Goal: Information Seeking & Learning: Learn about a topic

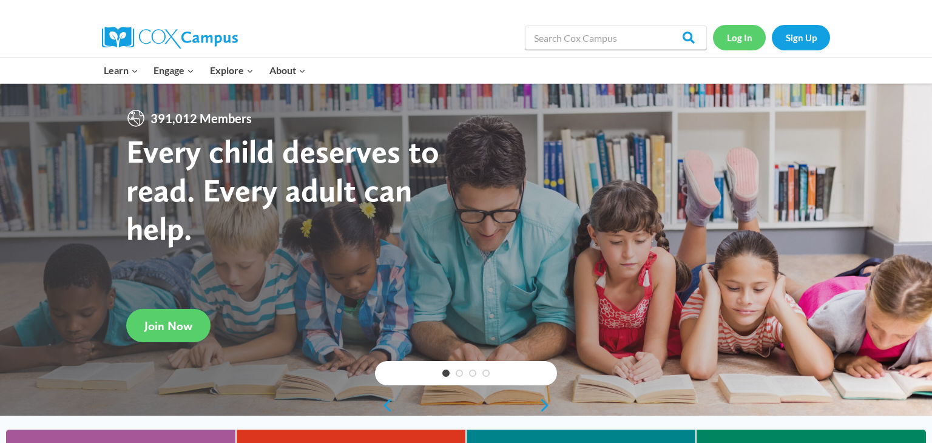
click at [747, 44] on link "Log In" at bounding box center [739, 37] width 53 height 25
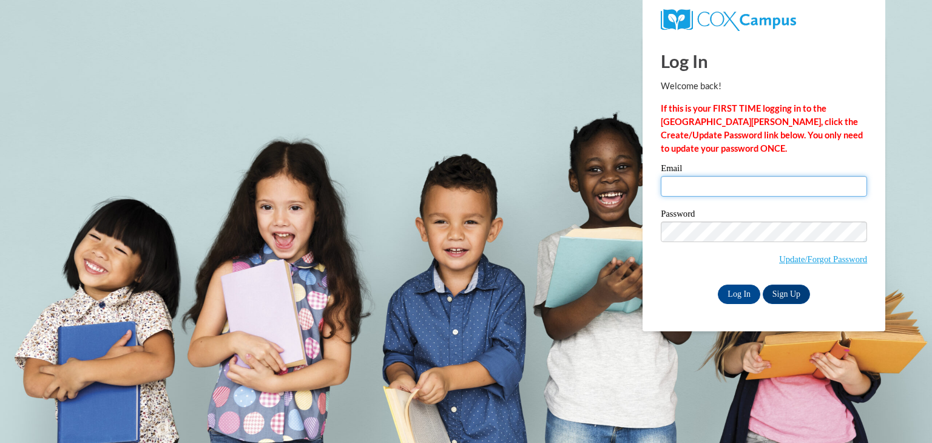
click at [699, 178] on input "Email" at bounding box center [764, 186] width 206 height 21
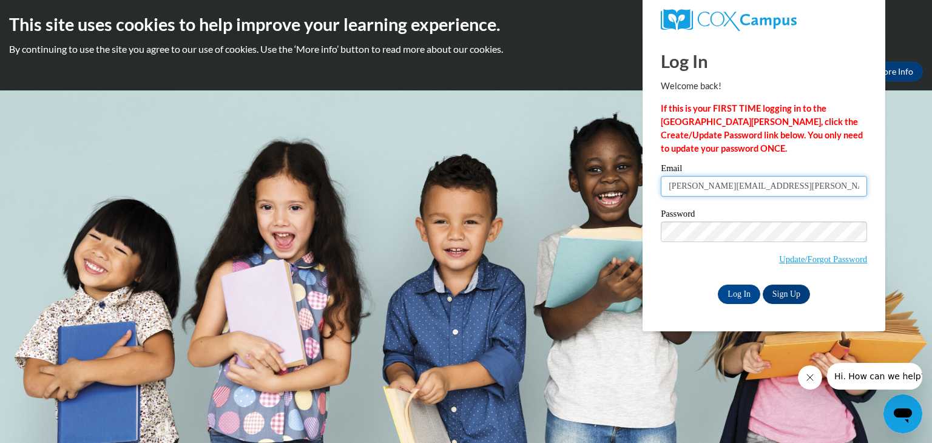
type input "jami.woods@gcsd.us"
click at [741, 294] on input "Log In" at bounding box center [739, 294] width 42 height 19
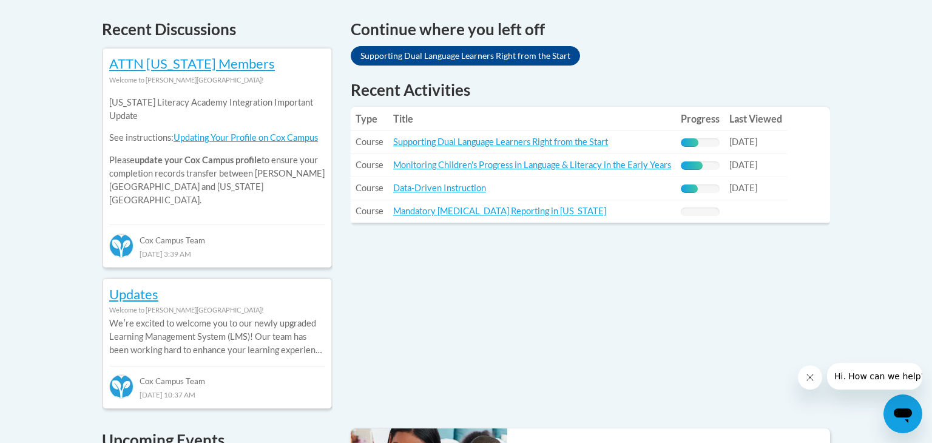
scroll to position [518, 0]
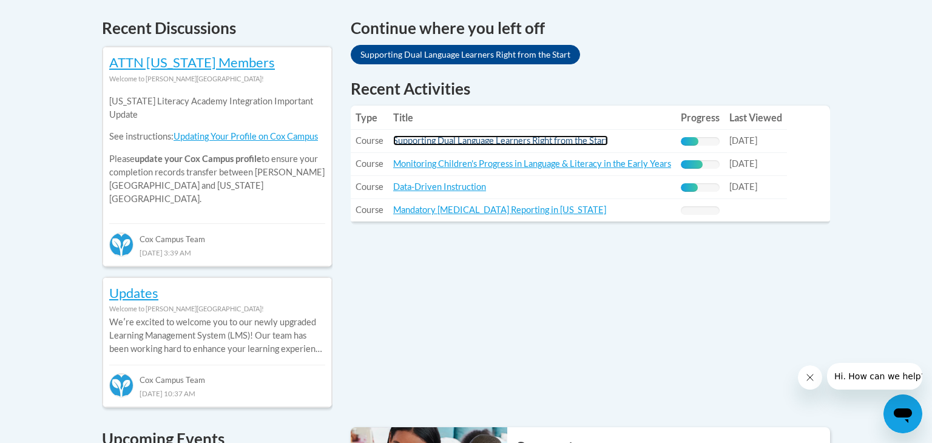
click at [464, 141] on link "Supporting Dual Language Learners Right from the Start" at bounding box center [500, 140] width 215 height 10
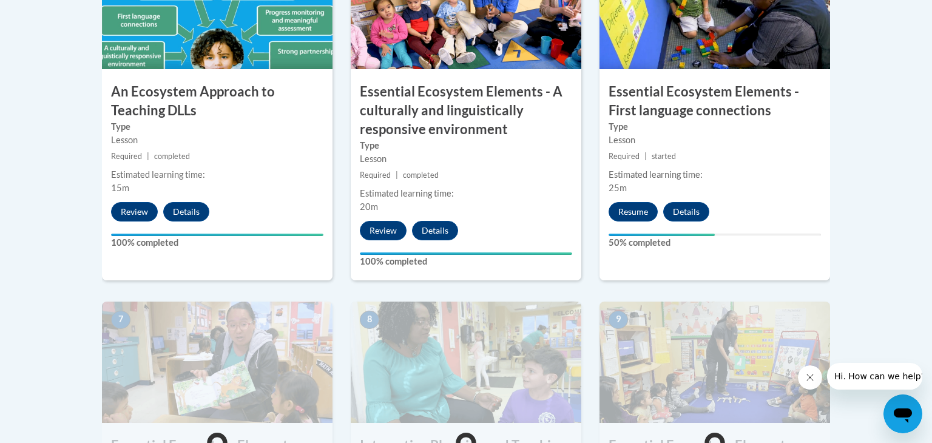
scroll to position [844, 0]
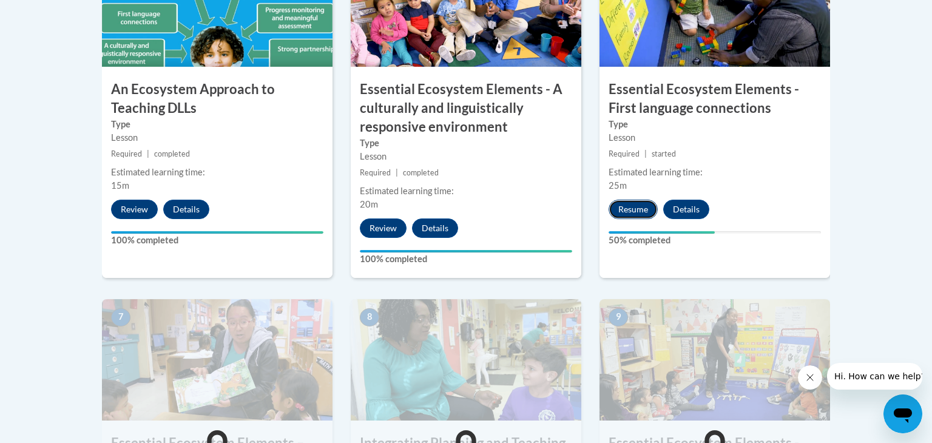
click at [625, 203] on button "Resume" at bounding box center [633, 209] width 49 height 19
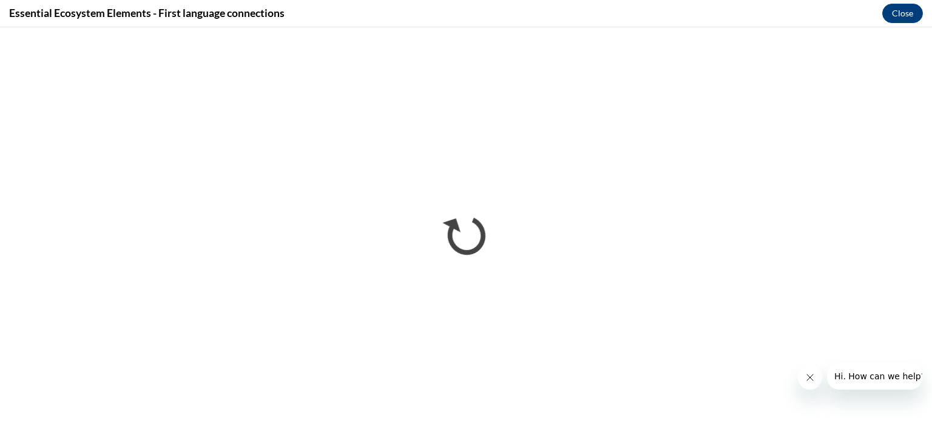
scroll to position [0, 0]
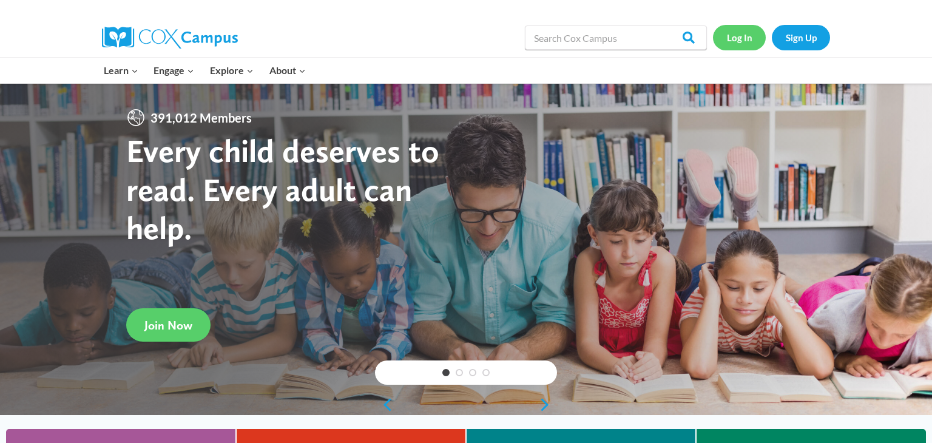
click at [725, 46] on link "Log In" at bounding box center [739, 37] width 53 height 25
click at [744, 34] on link "Log In" at bounding box center [739, 37] width 53 height 25
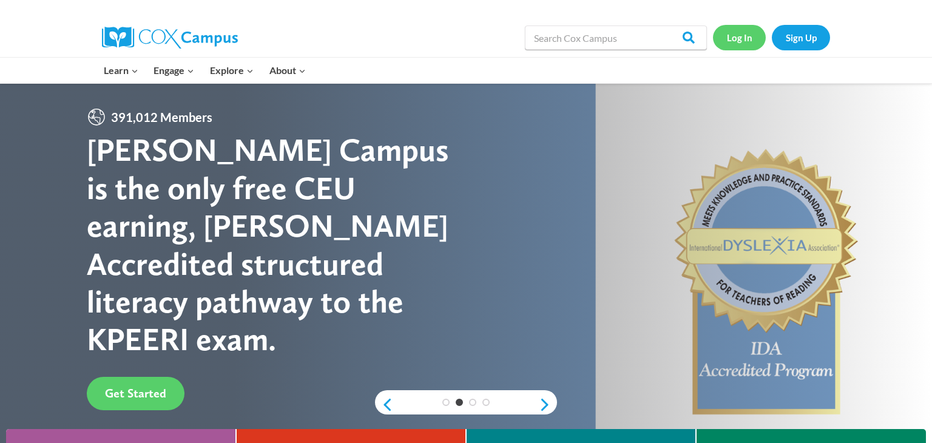
click at [730, 36] on link "Log In" at bounding box center [739, 37] width 53 height 25
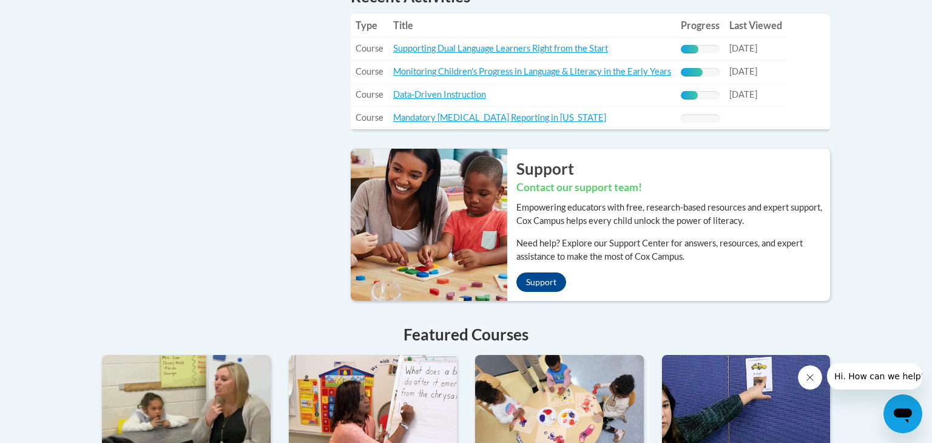
scroll to position [585, 0]
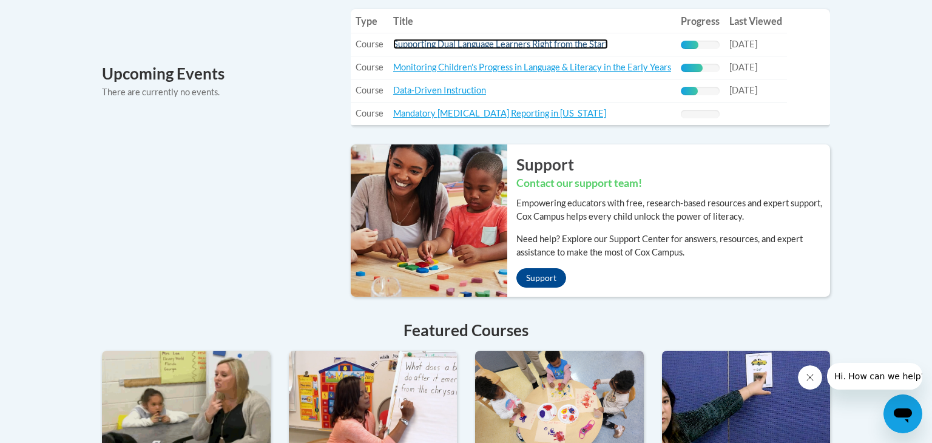
click at [421, 46] on link "Supporting Dual Language Learners Right from the Start" at bounding box center [500, 44] width 215 height 10
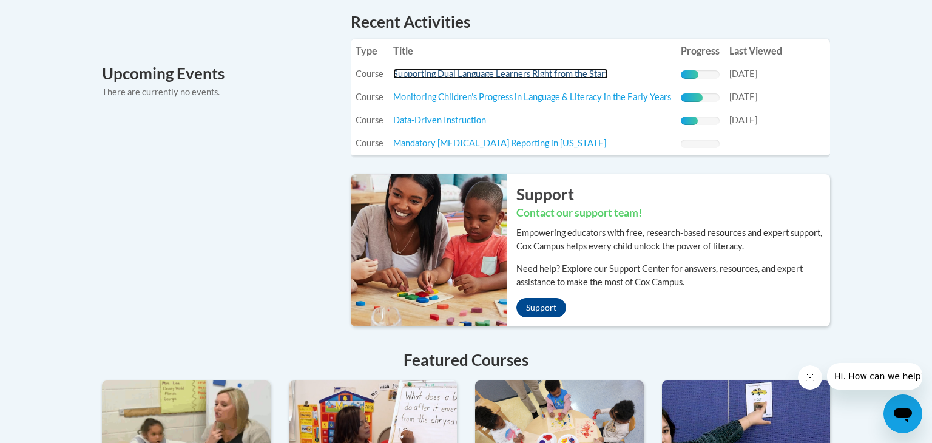
click at [421, 76] on link "Supporting Dual Language Learners Right from the Start" at bounding box center [500, 74] width 215 height 10
click at [705, 78] on div "45% Complete" at bounding box center [700, 74] width 39 height 8
click at [416, 76] on link "Supporting Dual Language Learners Right from the Start" at bounding box center [500, 74] width 215 height 10
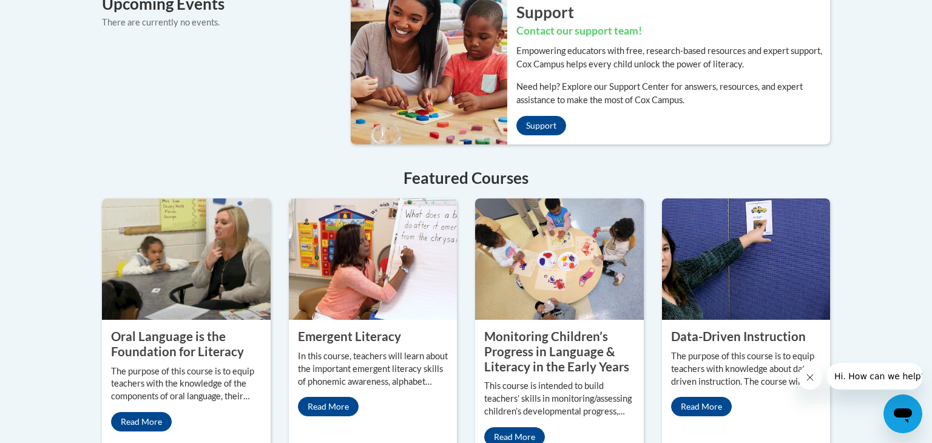
scroll to position [1102, 0]
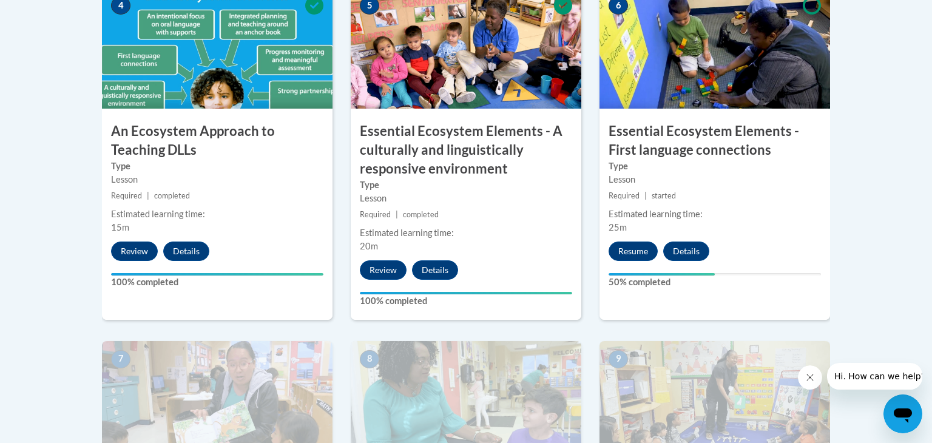
scroll to position [804, 0]
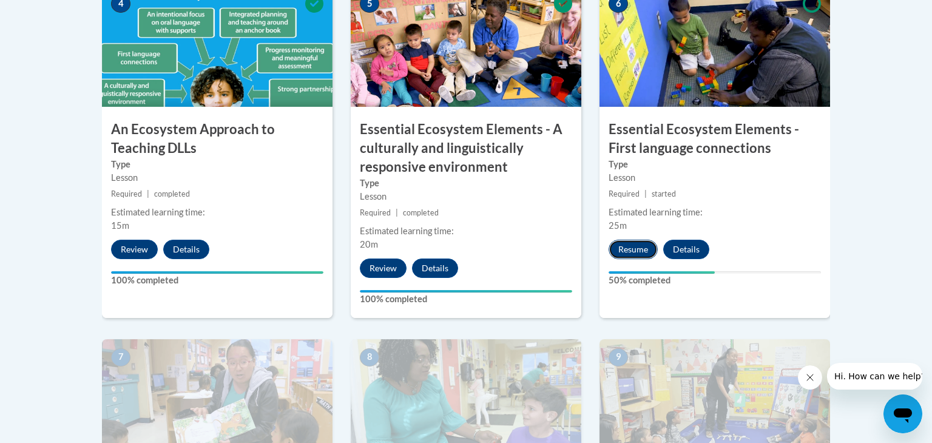
click at [634, 253] on button "Resume" at bounding box center [633, 249] width 49 height 19
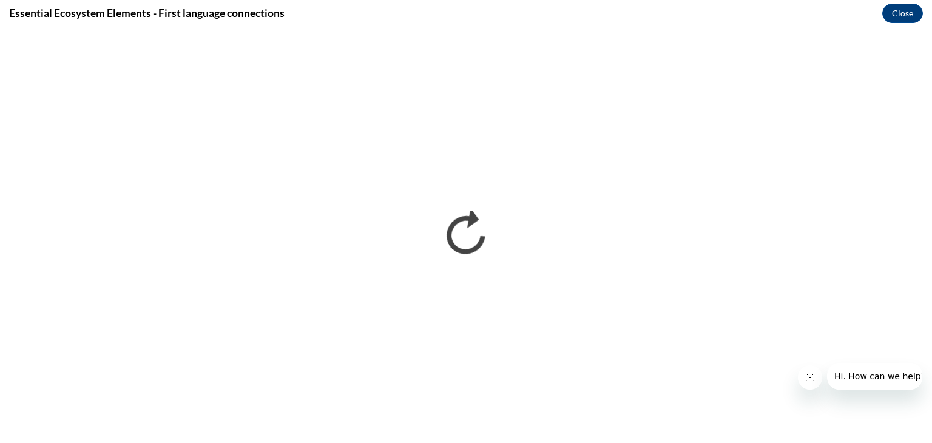
scroll to position [0, 0]
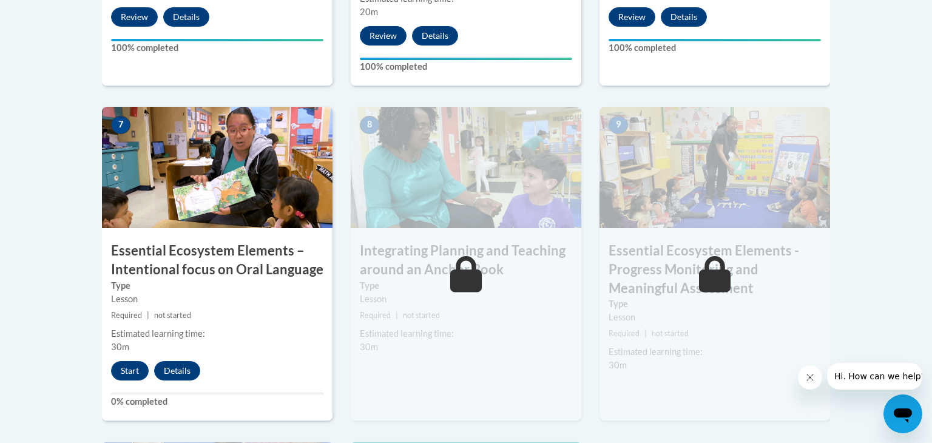
scroll to position [1039, 0]
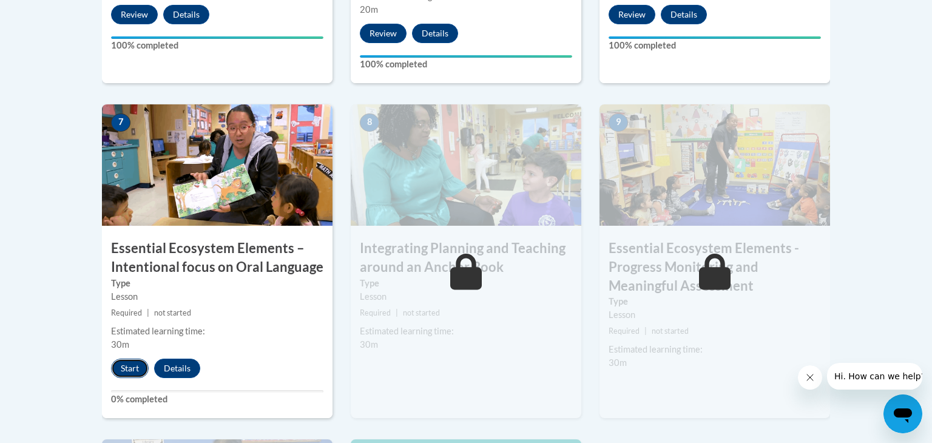
click at [127, 368] on button "Start" at bounding box center [130, 368] width 38 height 19
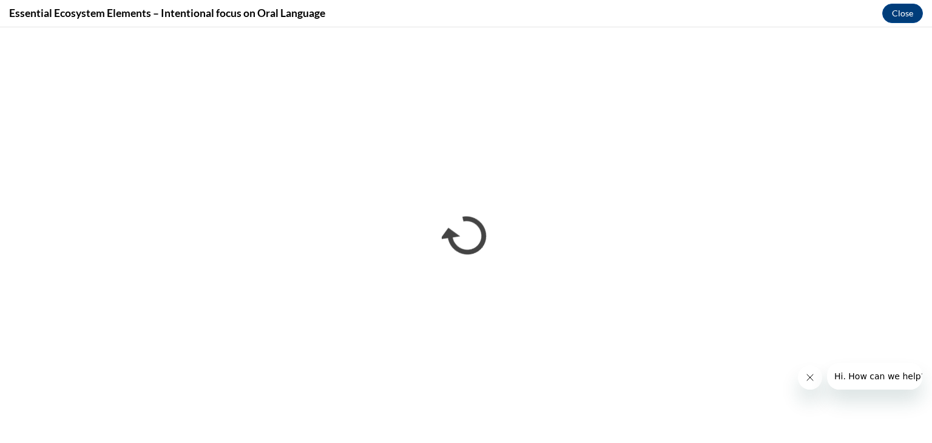
scroll to position [0, 0]
